Goal: Task Accomplishment & Management: Complete application form

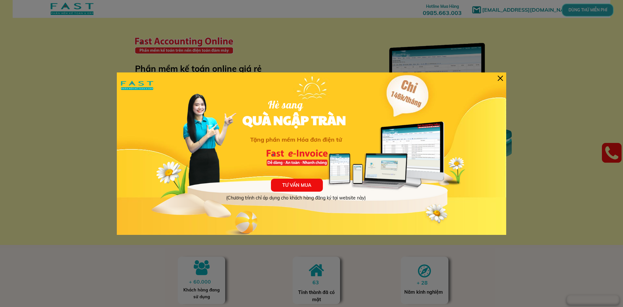
click at [492, 78] on div "TƯ VẤN MUA (Chương trình chỉ áp dụng cho khách hàng đăng ký tại website này) Hè…" at bounding box center [311, 153] width 389 height 162
click at [500, 77] on div at bounding box center [500, 78] width 5 height 5
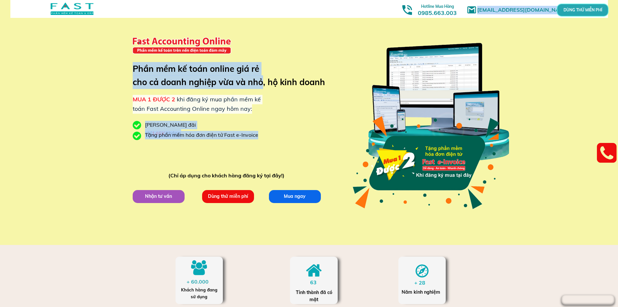
drag, startPoint x: 131, startPoint y: 71, endPoint x: 262, endPoint y: 88, distance: 131.9
click at [262, 88] on div "[EMAIL_ADDRESS][DOMAIN_NAME] MUA 1 ĐƯỢC 2 khi đăng ký mua phần mềm kế toán Fast…" at bounding box center [309, 122] width 618 height 245
click at [249, 193] on p "Dùng thử miễn phí" at bounding box center [228, 196] width 52 height 13
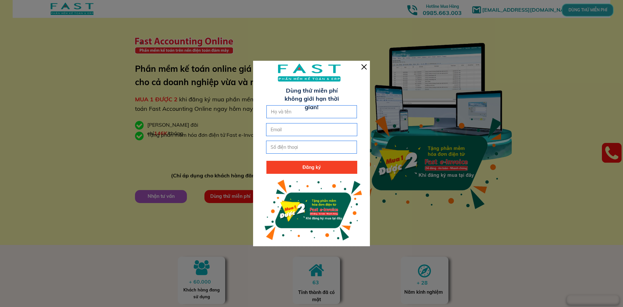
click at [299, 112] on input "text" at bounding box center [311, 111] width 85 height 12
type input "Tran thi thanh"
click at [288, 126] on input "email" at bounding box center [311, 129] width 85 height 12
type input "[EMAIL_ADDRESS][DOMAIN_NAME]"
click at [288, 146] on input "tel" at bounding box center [311, 147] width 85 height 12
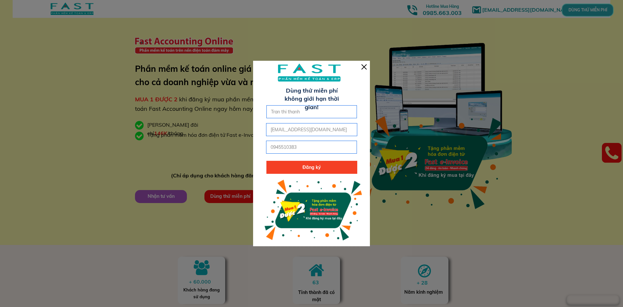
type input "0945510383"
click at [324, 164] on p "Đăng ký" at bounding box center [311, 167] width 91 height 13
